Goal: Communication & Community: Answer question/provide support

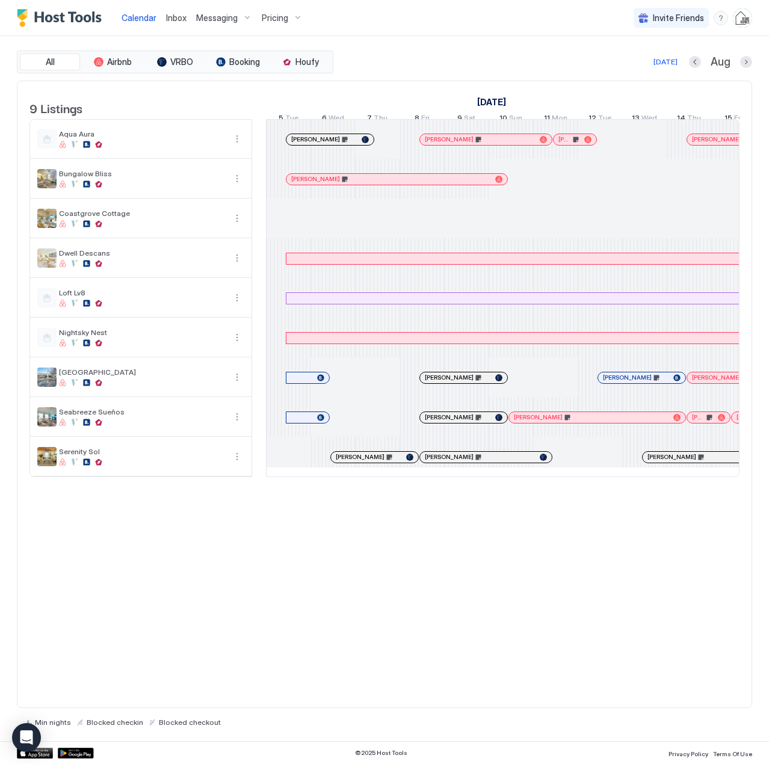
scroll to position [0, 668]
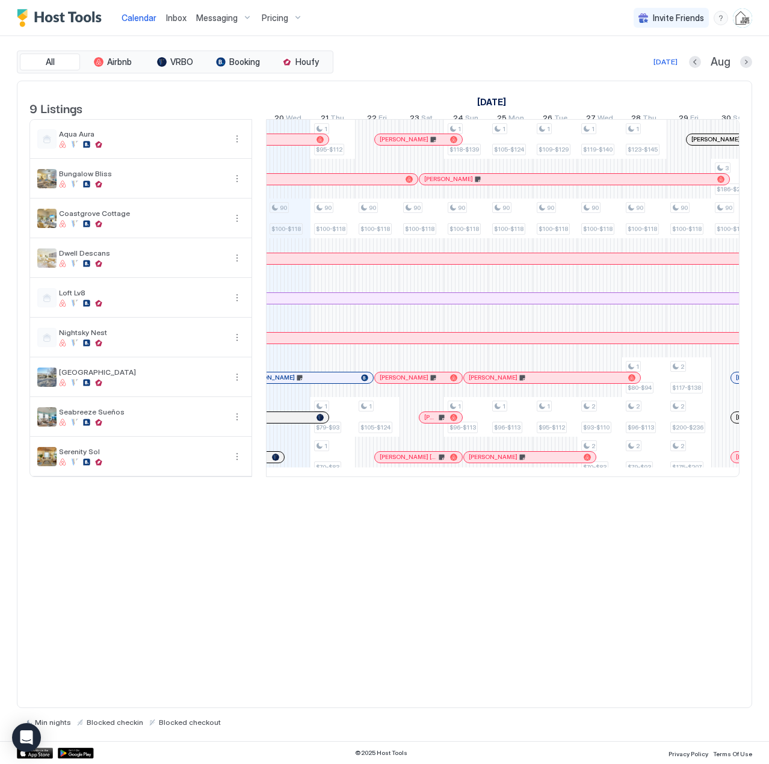
click at [175, 14] on span "Inbox" at bounding box center [176, 18] width 20 height 10
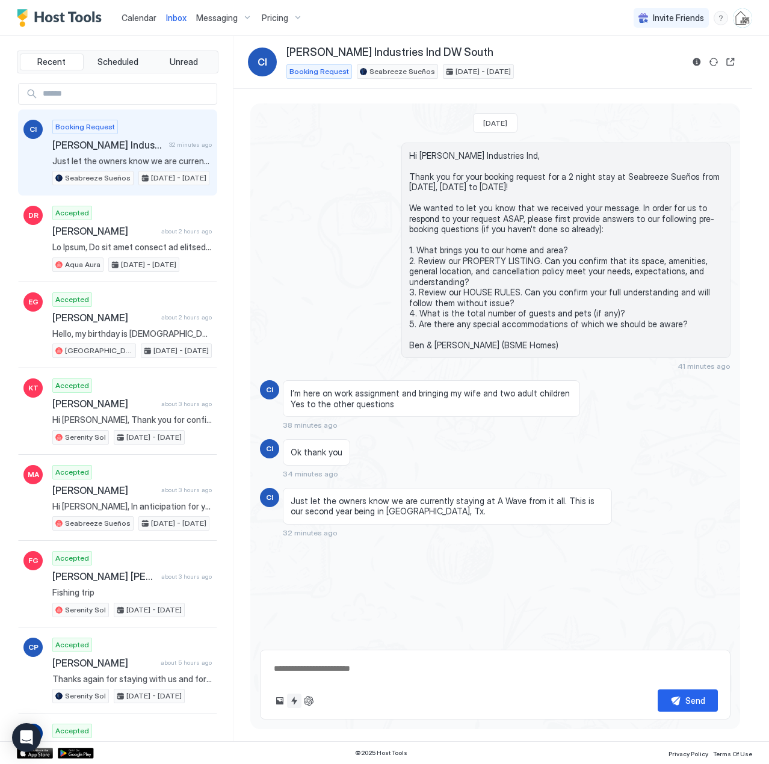
click at [294, 699] on button "Quick reply" at bounding box center [294, 701] width 14 height 14
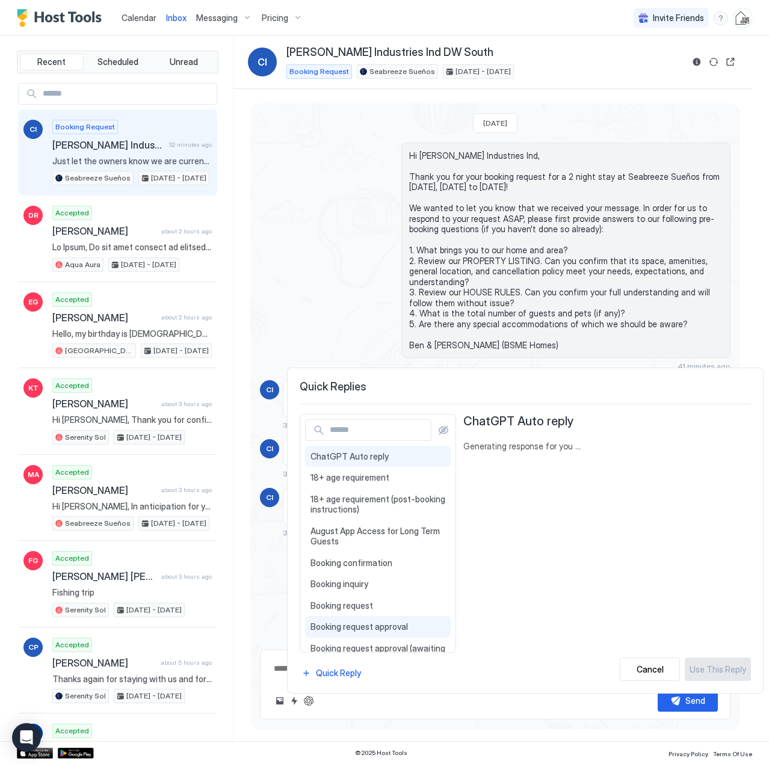
click at [401, 632] on span "Booking request approval" at bounding box center [377, 626] width 135 height 11
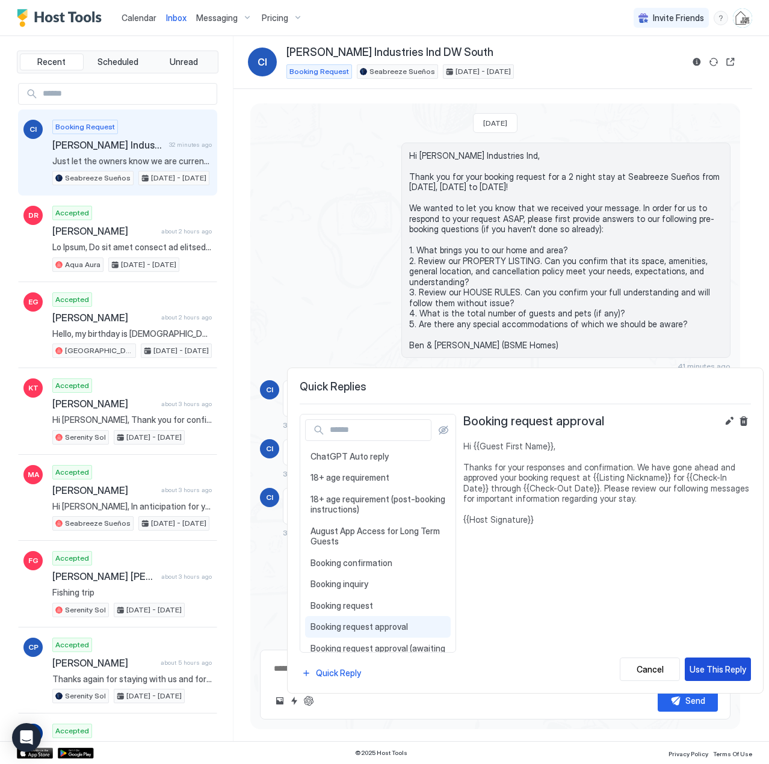
click at [710, 671] on div "Use This Reply" at bounding box center [717, 669] width 57 height 13
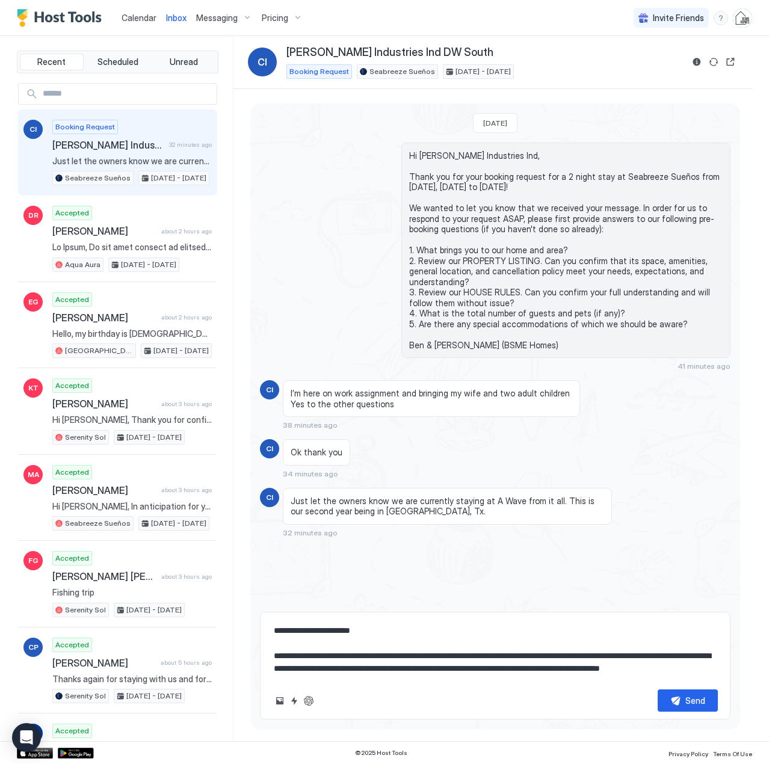
click at [383, 639] on textarea "**********" at bounding box center [495, 650] width 445 height 60
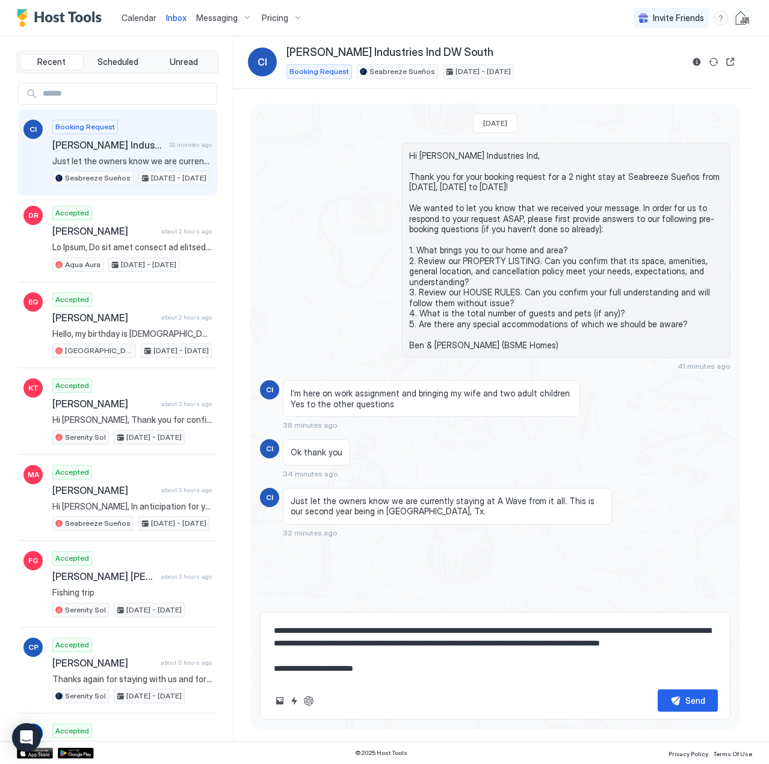
type textarea "**********"
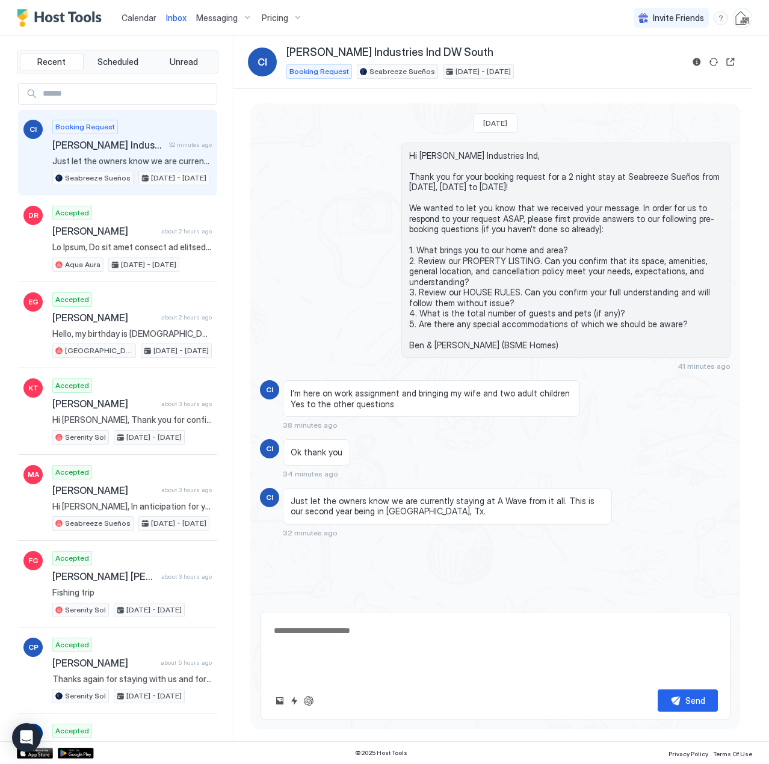
scroll to position [0, 0]
click at [147, 16] on span "Calendar" at bounding box center [139, 18] width 35 height 10
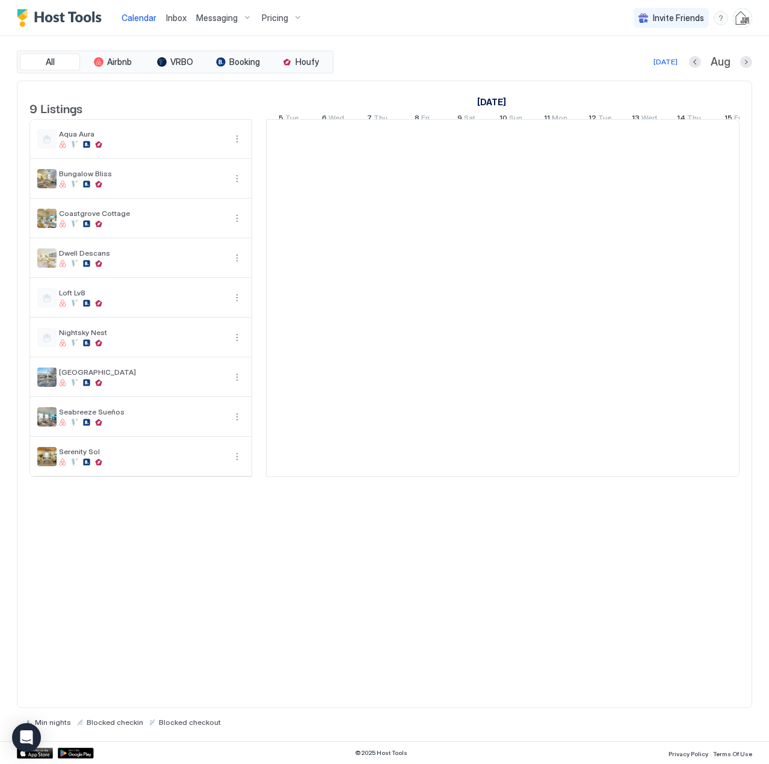
scroll to position [0, 668]
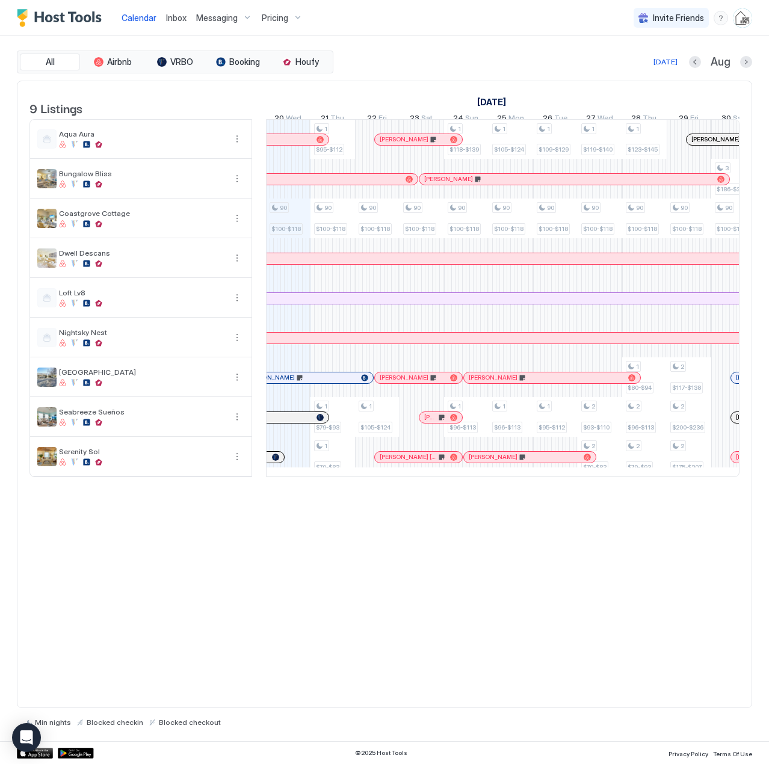
click at [177, 17] on span "Inbox" at bounding box center [176, 18] width 20 height 10
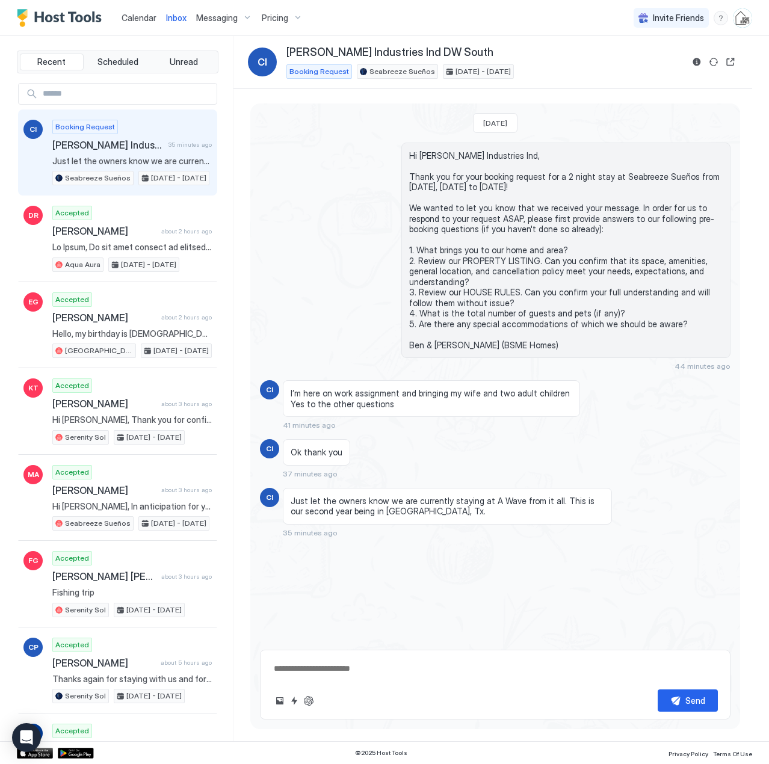
click at [132, 21] on span "Calendar" at bounding box center [139, 18] width 35 height 10
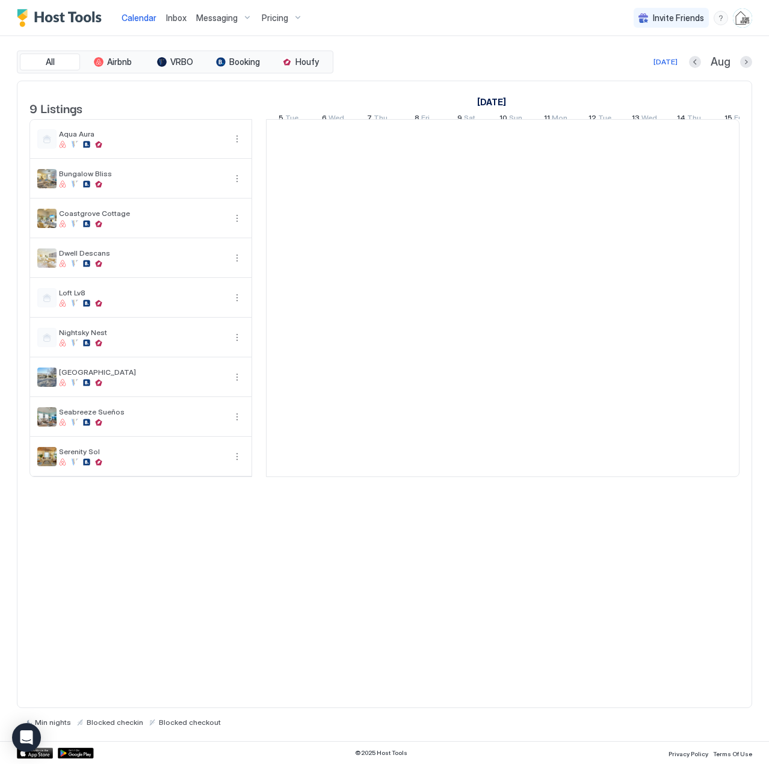
scroll to position [0, 668]
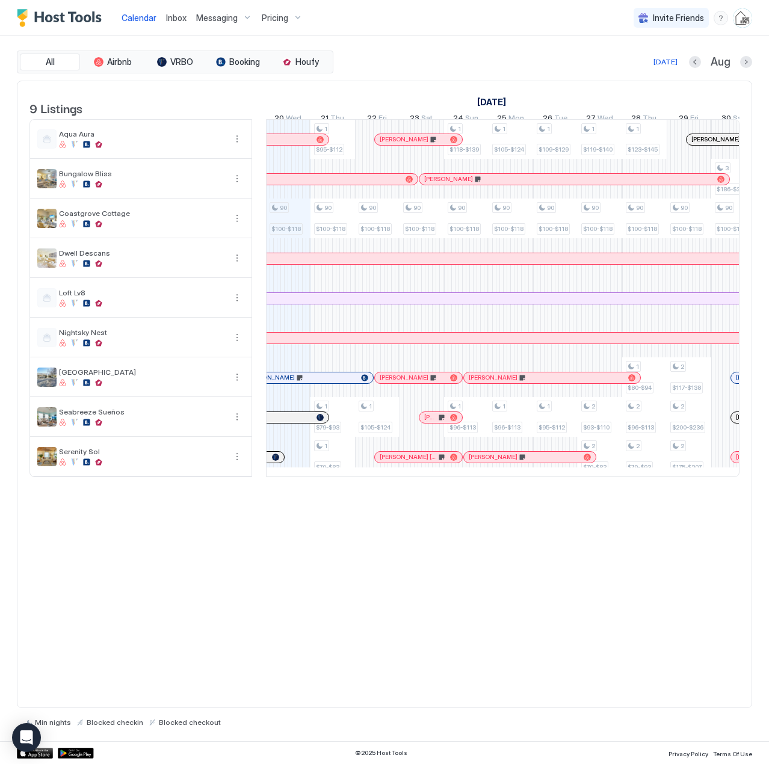
click at [181, 17] on span "Inbox" at bounding box center [176, 18] width 20 height 10
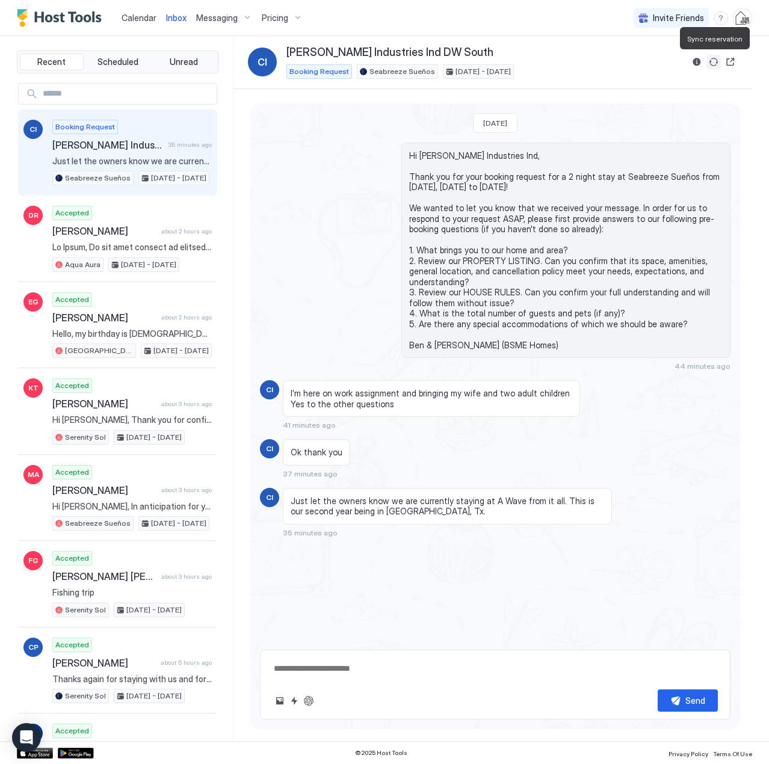
click at [713, 64] on button "Sync reservation" at bounding box center [713, 62] width 14 height 14
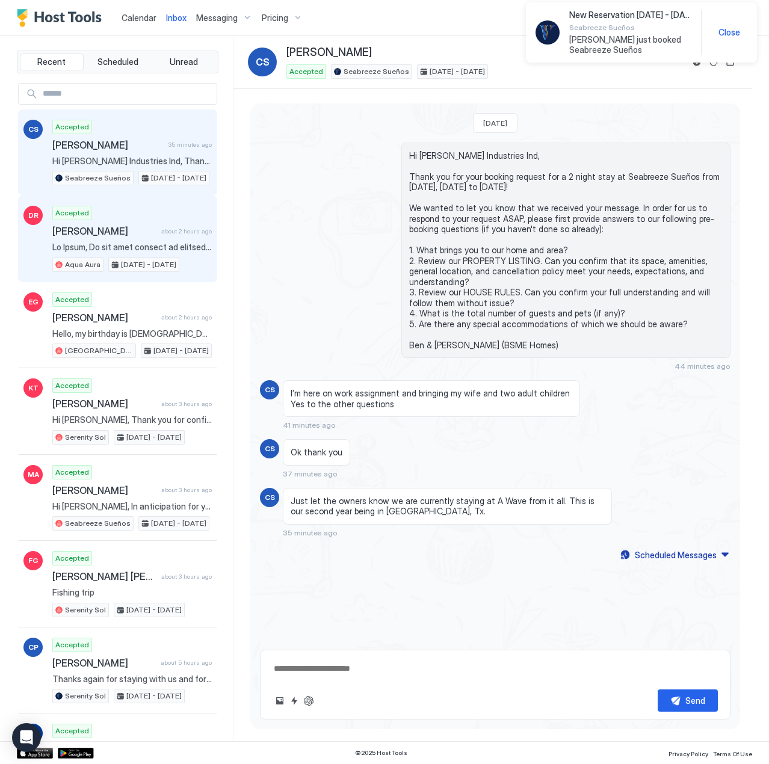
scroll to position [45, 0]
